Goal: Task Accomplishment & Management: Use online tool/utility

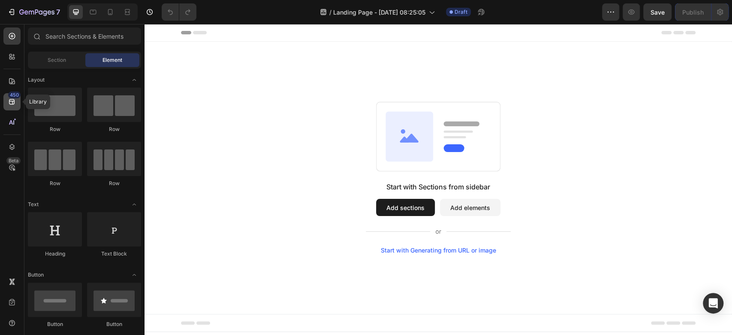
click at [10, 105] on icon at bounding box center [12, 101] width 9 height 9
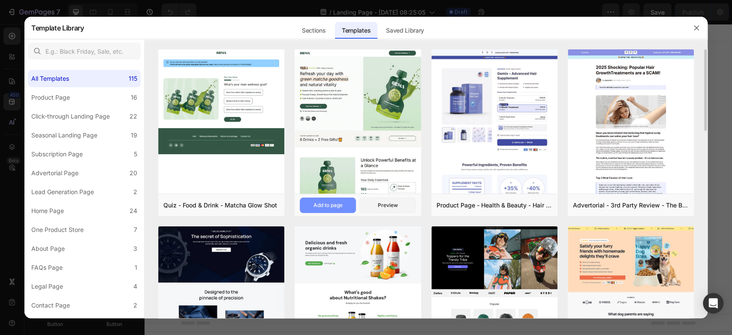
click at [326, 203] on div "Add to page" at bounding box center [328, 205] width 29 height 8
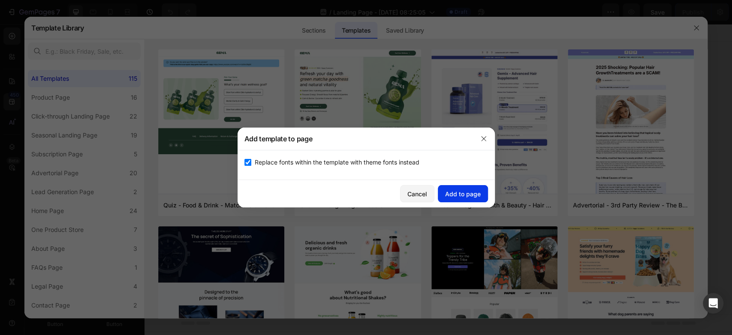
click at [462, 195] on div "Add to page" at bounding box center [463, 193] width 36 height 9
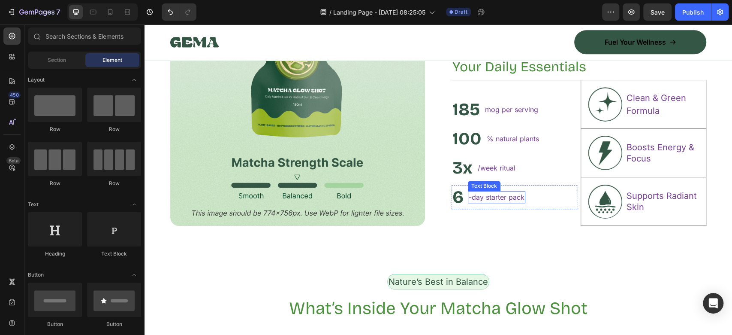
scroll to position [515, 0]
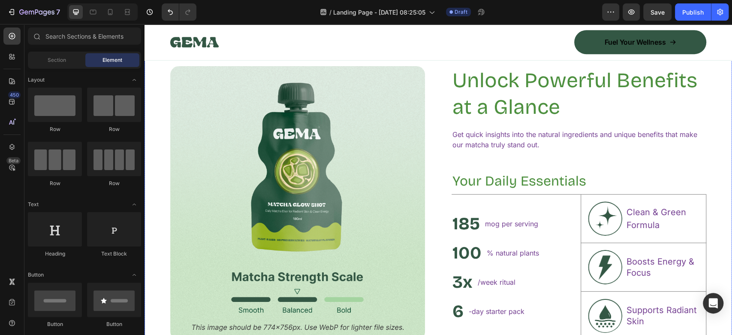
click at [385, 140] on img at bounding box center [297, 203] width 255 height 274
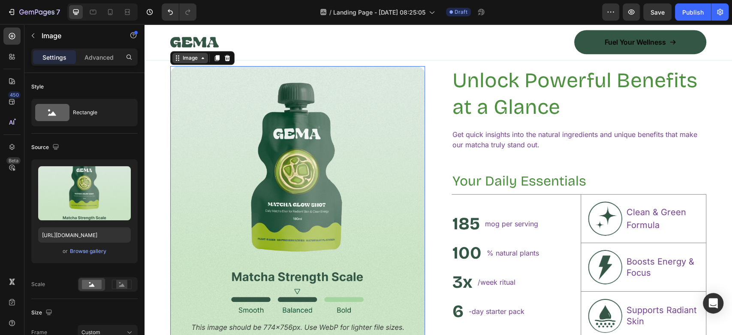
click at [178, 60] on icon at bounding box center [177, 57] width 7 height 7
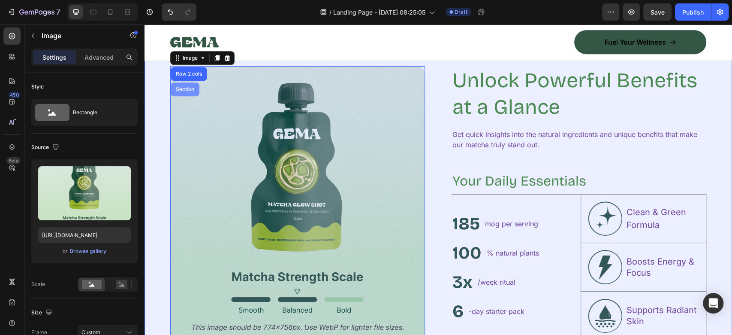
click at [188, 85] on div "Section" at bounding box center [185, 89] width 29 height 14
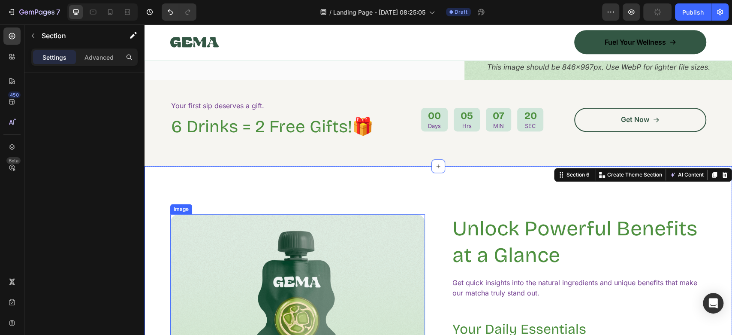
scroll to position [331, 0]
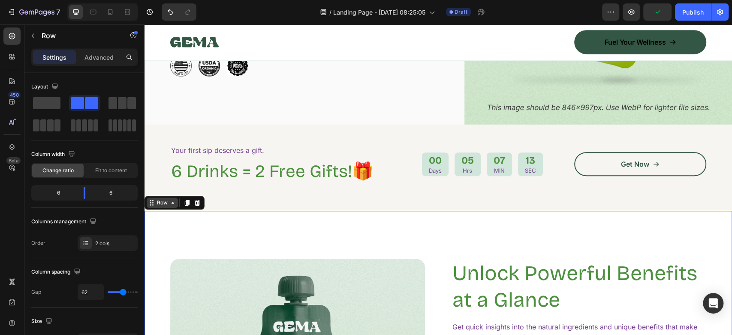
click at [164, 198] on div "Row" at bounding box center [162, 202] width 31 height 10
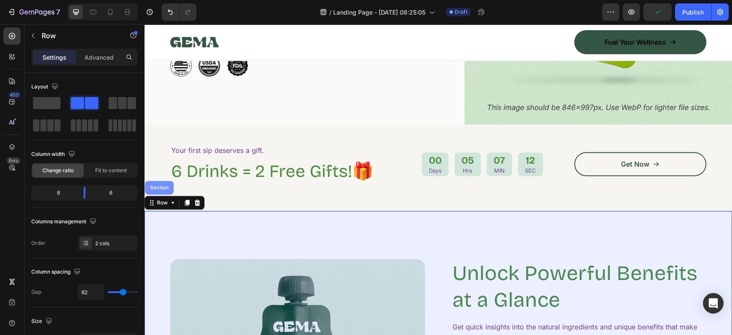
click at [163, 181] on div "Section" at bounding box center [159, 188] width 29 height 14
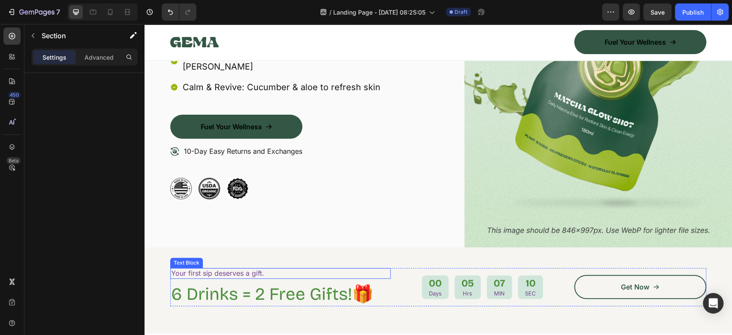
scroll to position [102, 0]
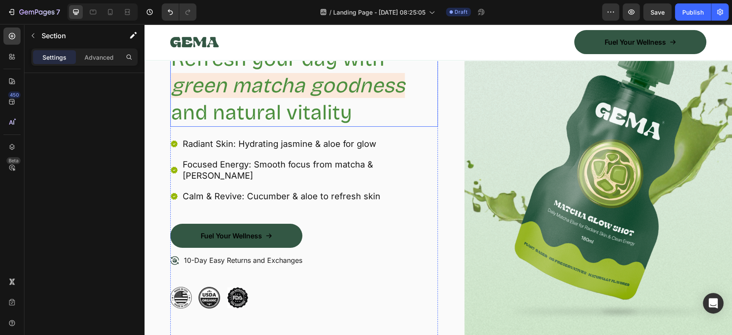
click at [350, 126] on h2 "Refresh your day with green matcha goodness and natural vitality" at bounding box center [304, 86] width 268 height 82
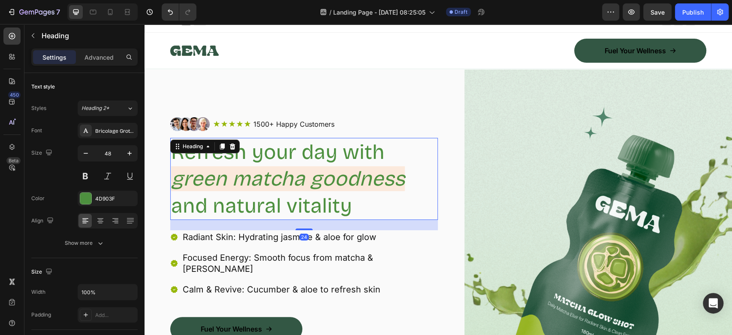
scroll to position [0, 0]
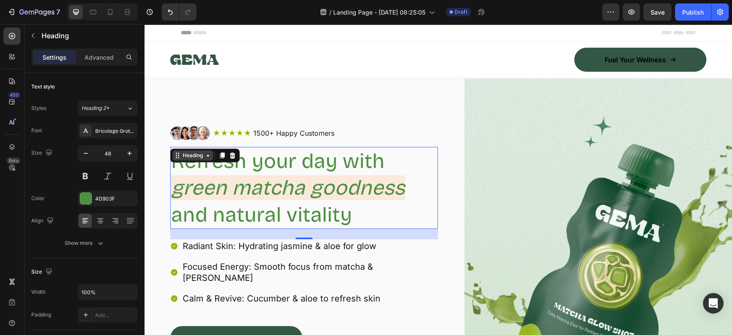
click at [194, 152] on div "Heading" at bounding box center [193, 155] width 24 height 8
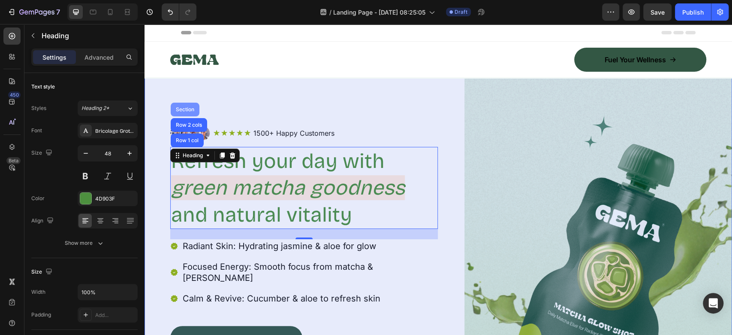
click at [191, 109] on div "Section" at bounding box center [185, 109] width 22 height 5
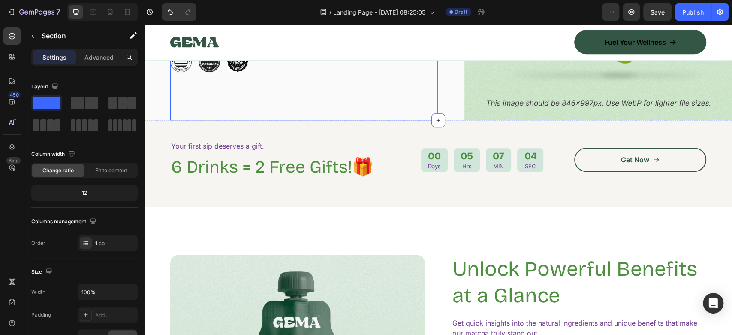
scroll to position [400, 0]
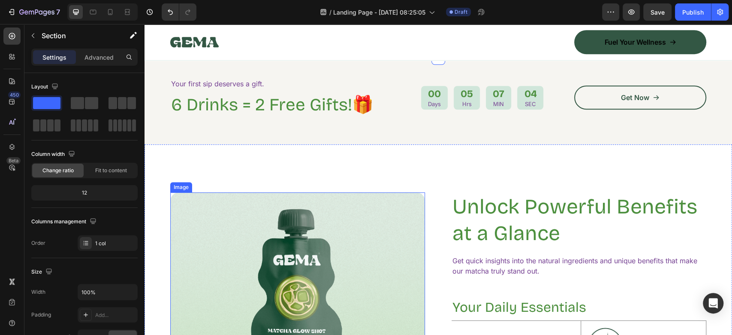
click at [276, 192] on img at bounding box center [297, 329] width 255 height 274
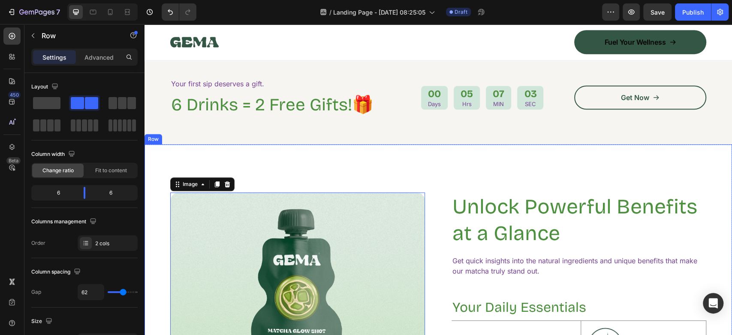
click at [306, 155] on div "Image 0 Unlock Powerful Benefits at a Glance Heading Get quick insights into th…" at bounding box center [439, 329] width 588 height 370
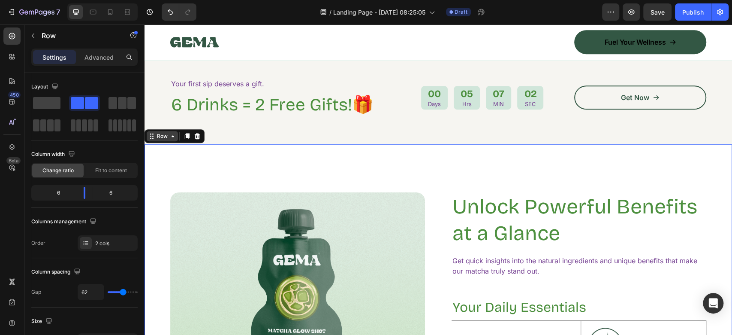
click at [163, 132] on div "Row" at bounding box center [162, 136] width 14 height 8
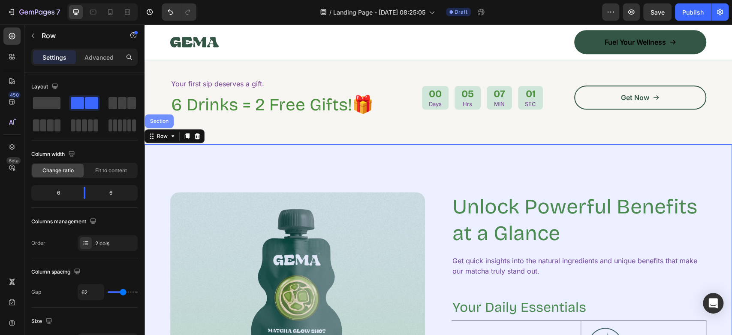
click at [163, 114] on div "Section" at bounding box center [159, 121] width 29 height 14
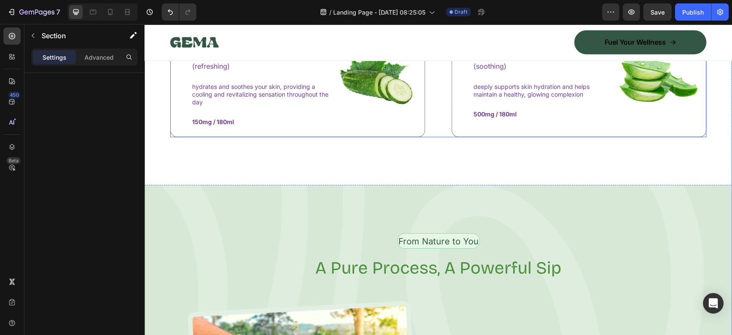
scroll to position [1258, 0]
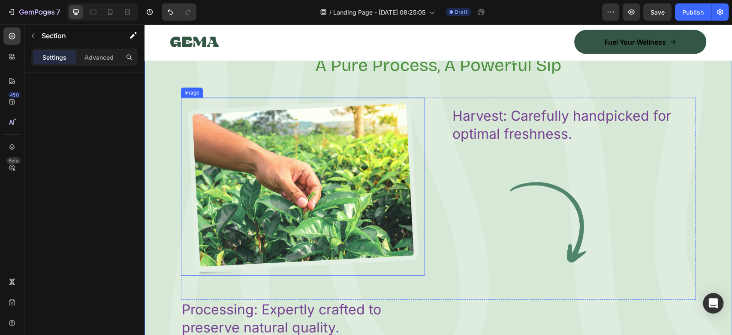
click at [335, 221] on img at bounding box center [303, 187] width 244 height 178
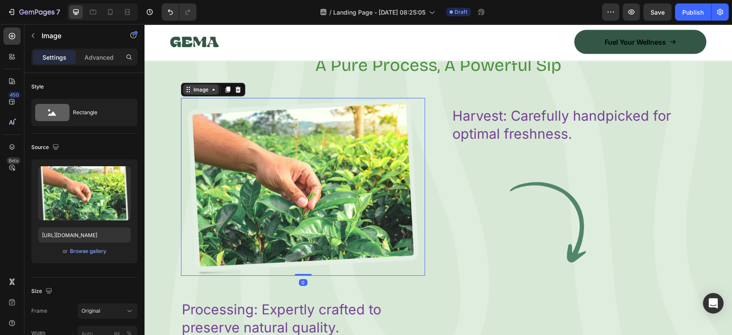
click at [199, 91] on div "Image" at bounding box center [201, 90] width 18 height 8
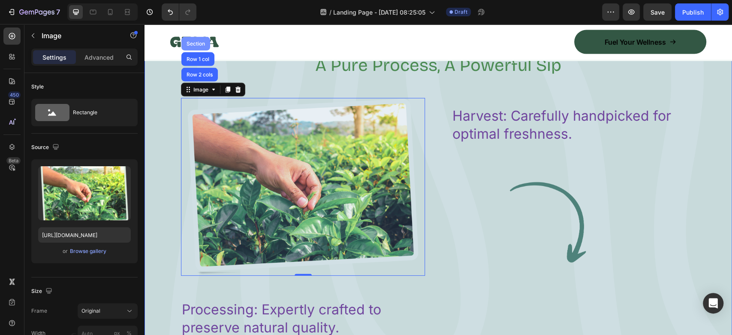
click at [193, 41] on div "Section" at bounding box center [196, 43] width 22 height 5
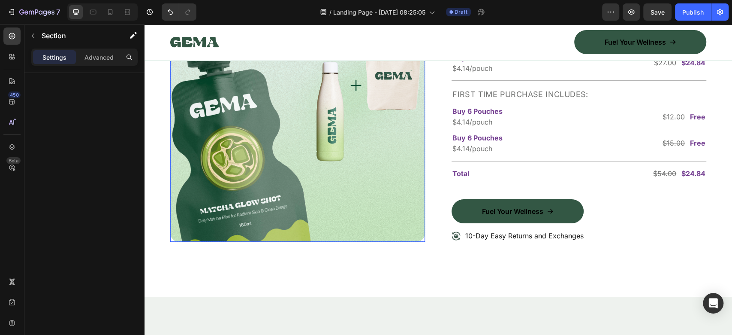
scroll to position [2345, 0]
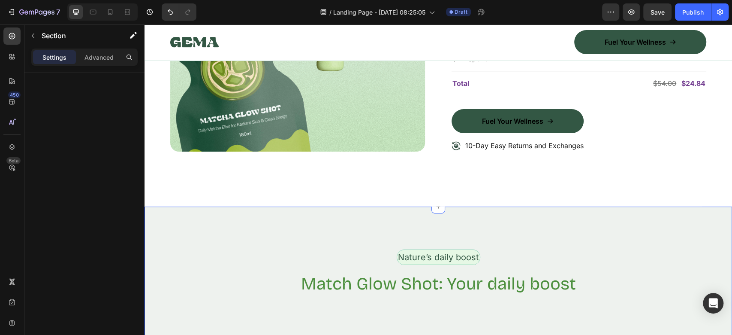
click at [340, 270] on div "Nature’s daily boost Text Block Row" at bounding box center [439, 260] width 588 height 22
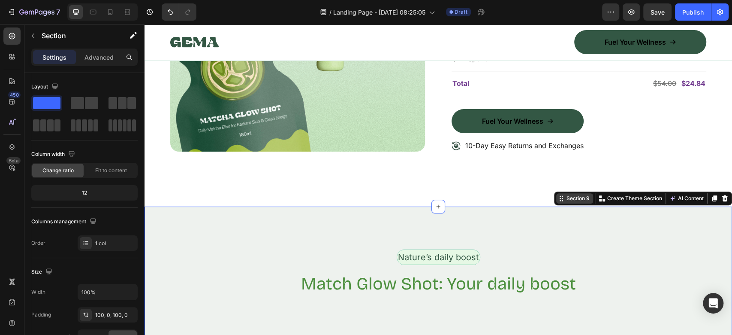
click at [576, 199] on div "Section 9" at bounding box center [578, 198] width 27 height 8
click at [703, 109] on div "Image Row Extra gifts, extra joy Text Block Row Shop 6 Pouches, Enjoy 2 Free Gi…" at bounding box center [439, 16] width 588 height 380
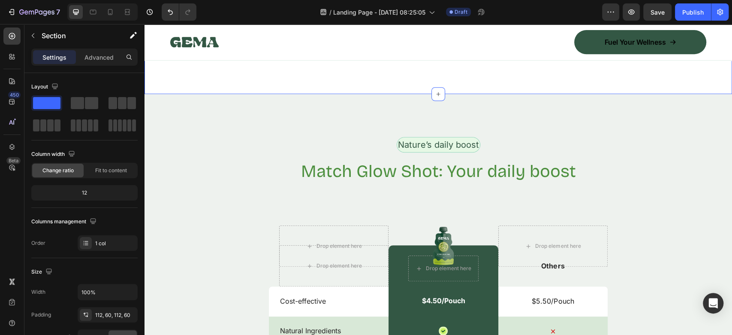
scroll to position [2459, 0]
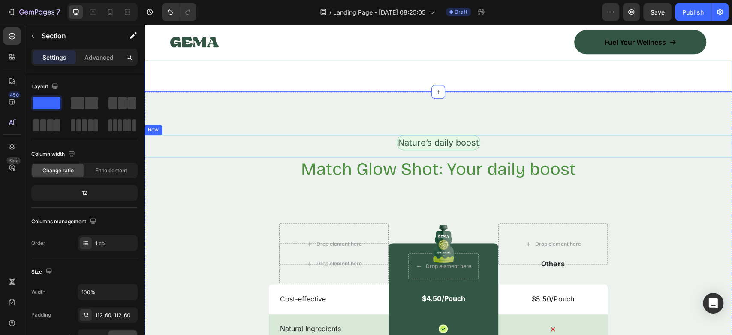
click at [262, 169] on h2 "Match Glow Shot: Your daily boost" at bounding box center [439, 169] width 588 height 24
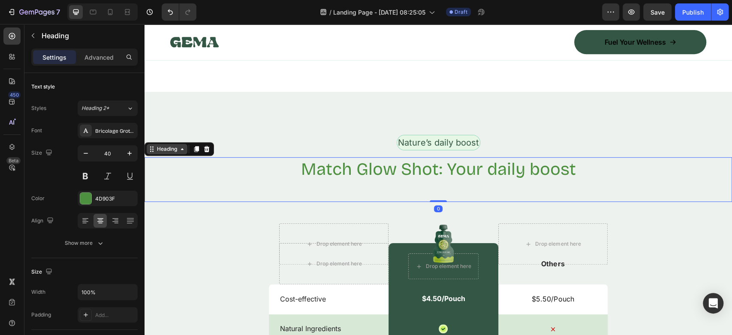
click at [172, 147] on div "Heading" at bounding box center [167, 149] width 24 height 8
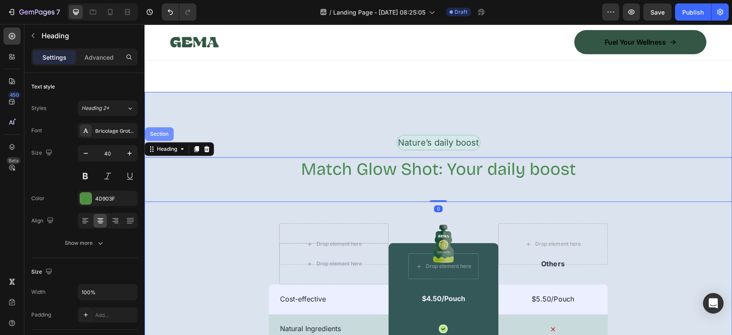
click at [164, 137] on div "Section" at bounding box center [159, 134] width 29 height 14
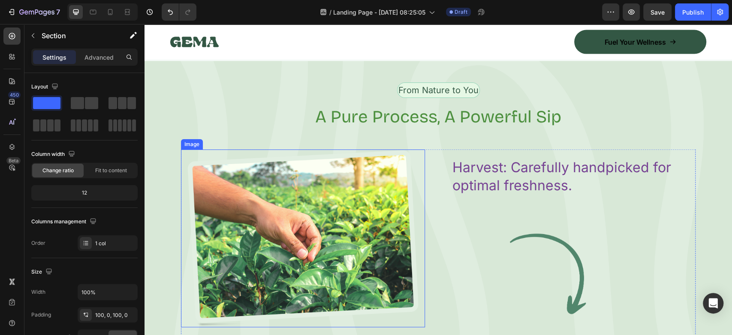
scroll to position [1201, 0]
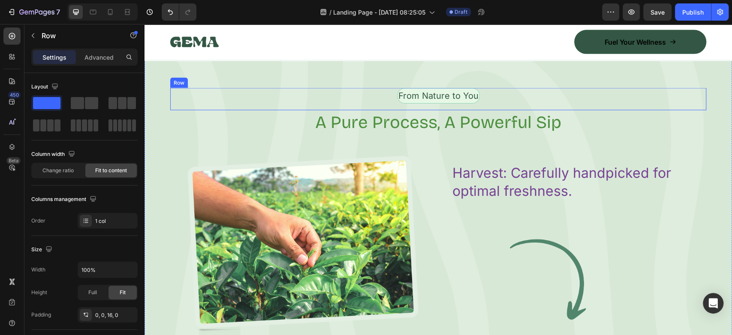
click at [275, 107] on div "From Nature to You Text Block Row" at bounding box center [438, 99] width 536 height 22
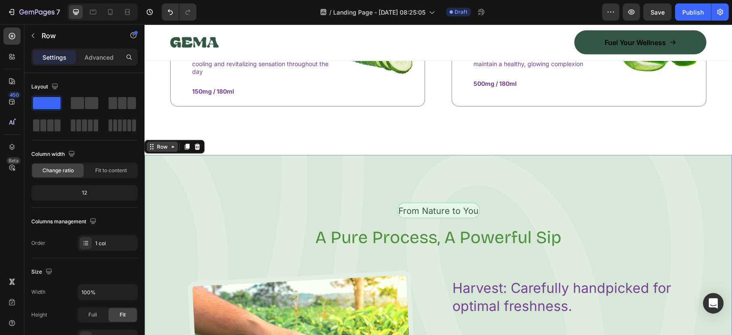
click at [166, 149] on div "Row" at bounding box center [162, 146] width 31 height 10
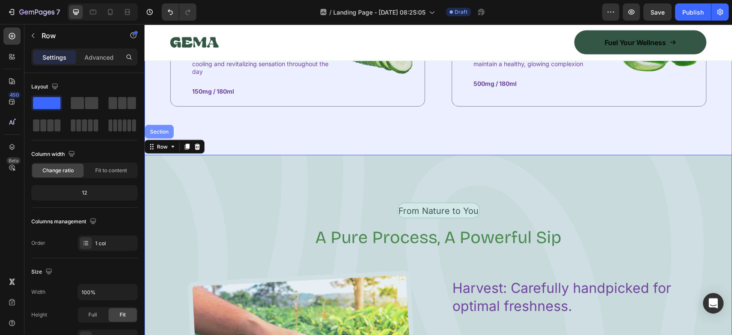
click at [162, 133] on div "Section" at bounding box center [159, 131] width 29 height 14
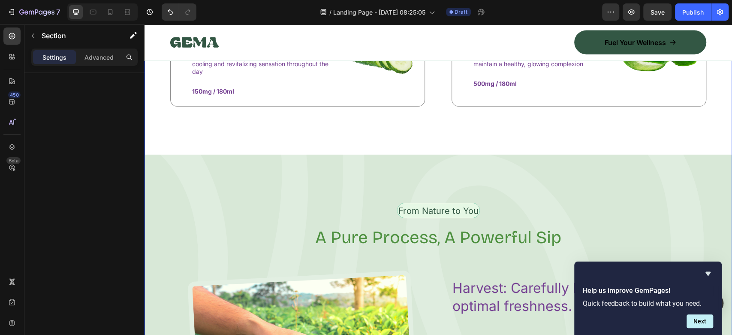
click at [580, 19] on div "/ Landing Page - [DATE] 08:25:05 Draft" at bounding box center [402, 11] width 399 height 17
